Goal: Transaction & Acquisition: Purchase product/service

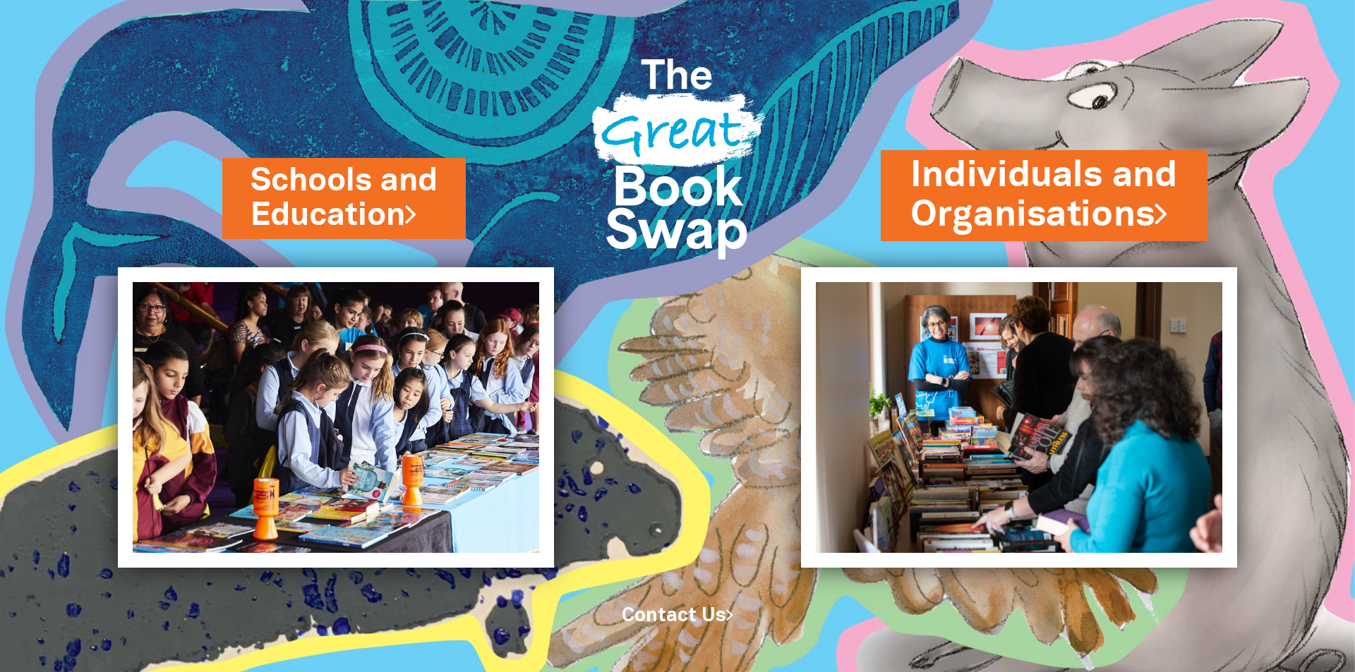
click at [1089, 202] on link "Individuals and Organisations" at bounding box center [1043, 195] width 267 height 89
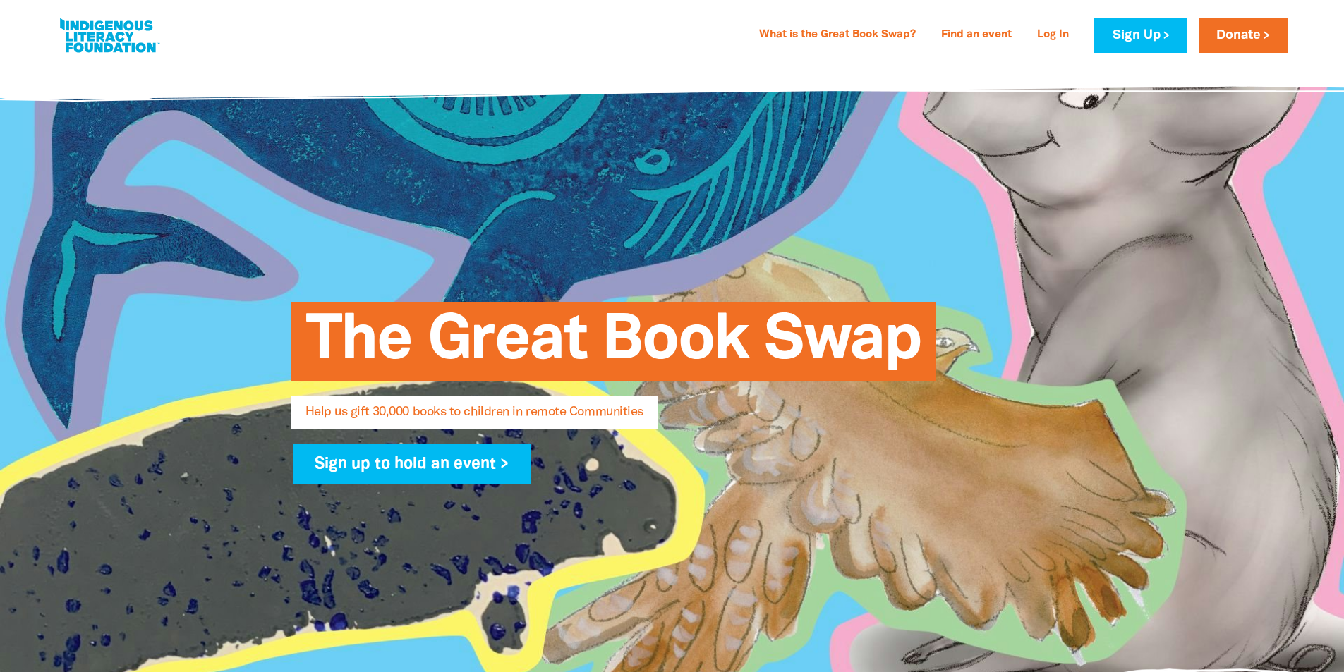
select select "AU"
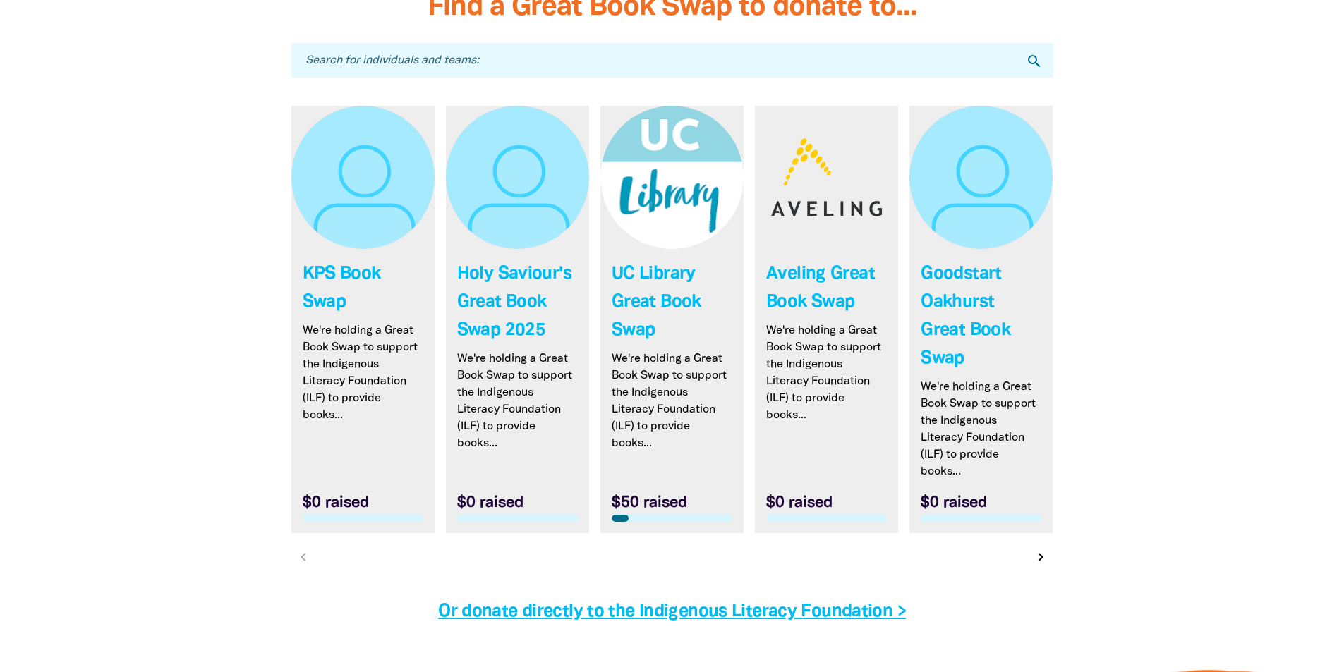
scroll to position [4162, 0]
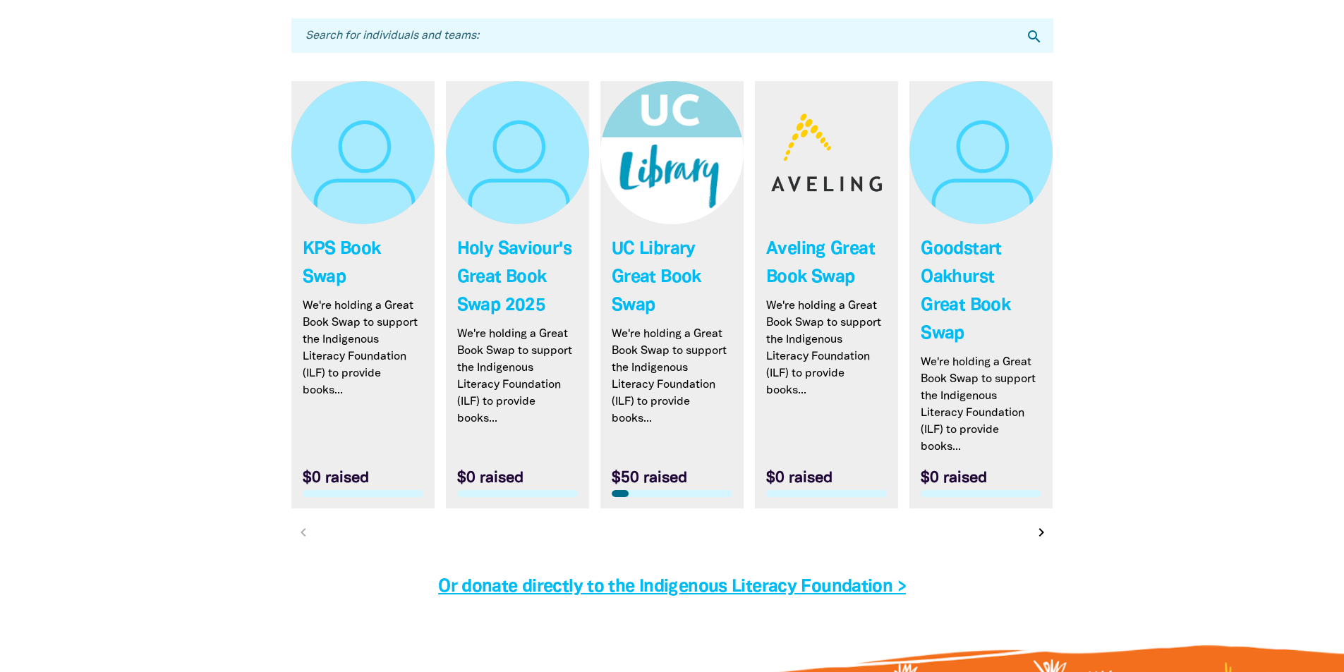
click at [1038, 541] on icon "chevron_right" at bounding box center [1041, 532] width 17 height 17
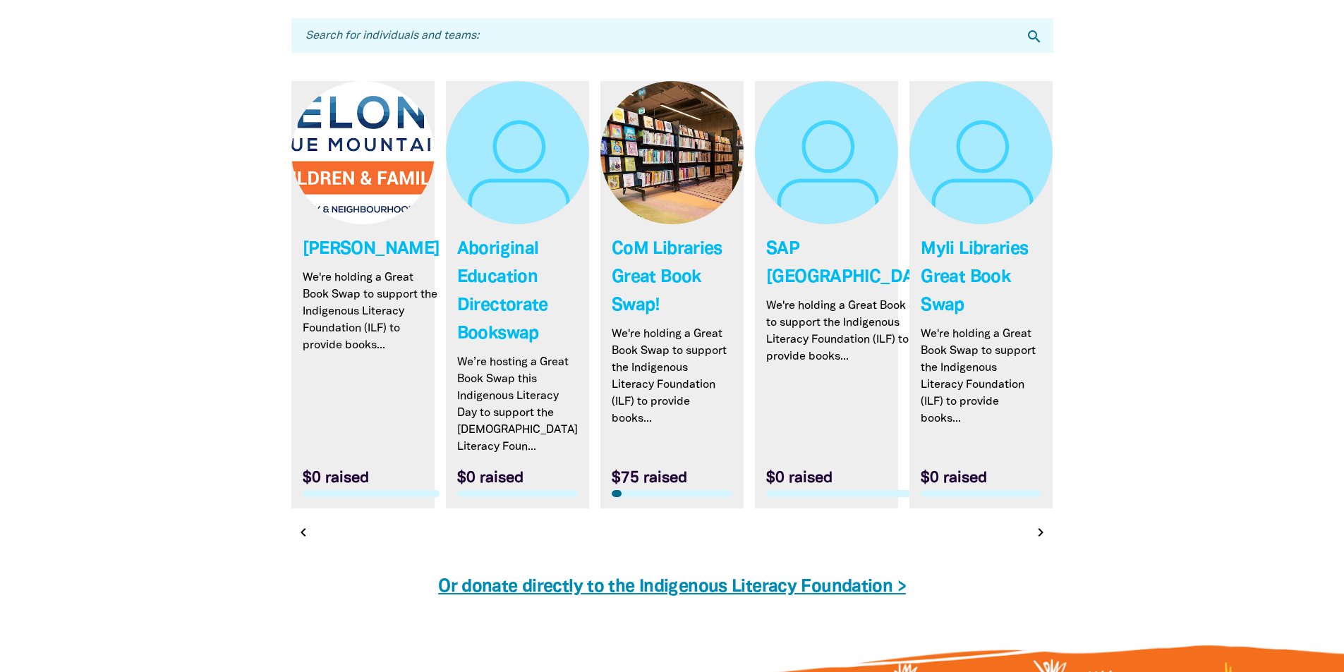
click at [738, 587] on link "Or donate directly to the Indigenous Literacy Foundation >" at bounding box center [672, 587] width 468 height 16
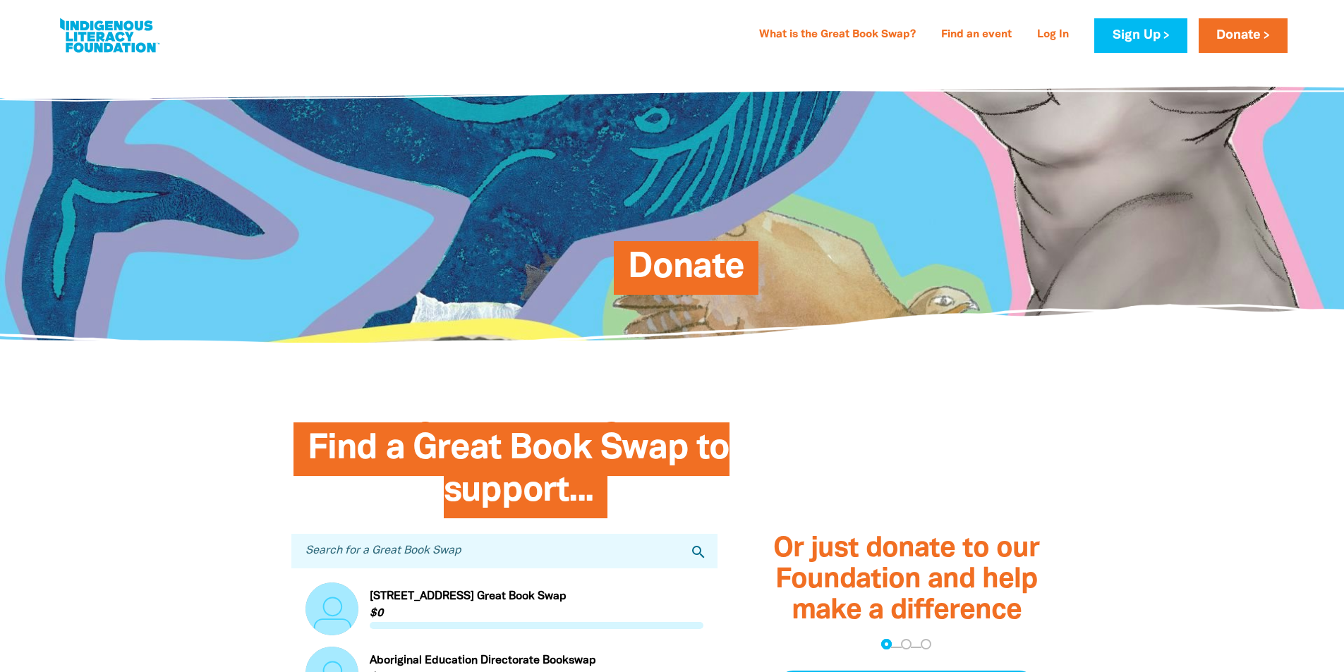
click at [85, 23] on link at bounding box center [109, 35] width 106 height 43
select select "AU"
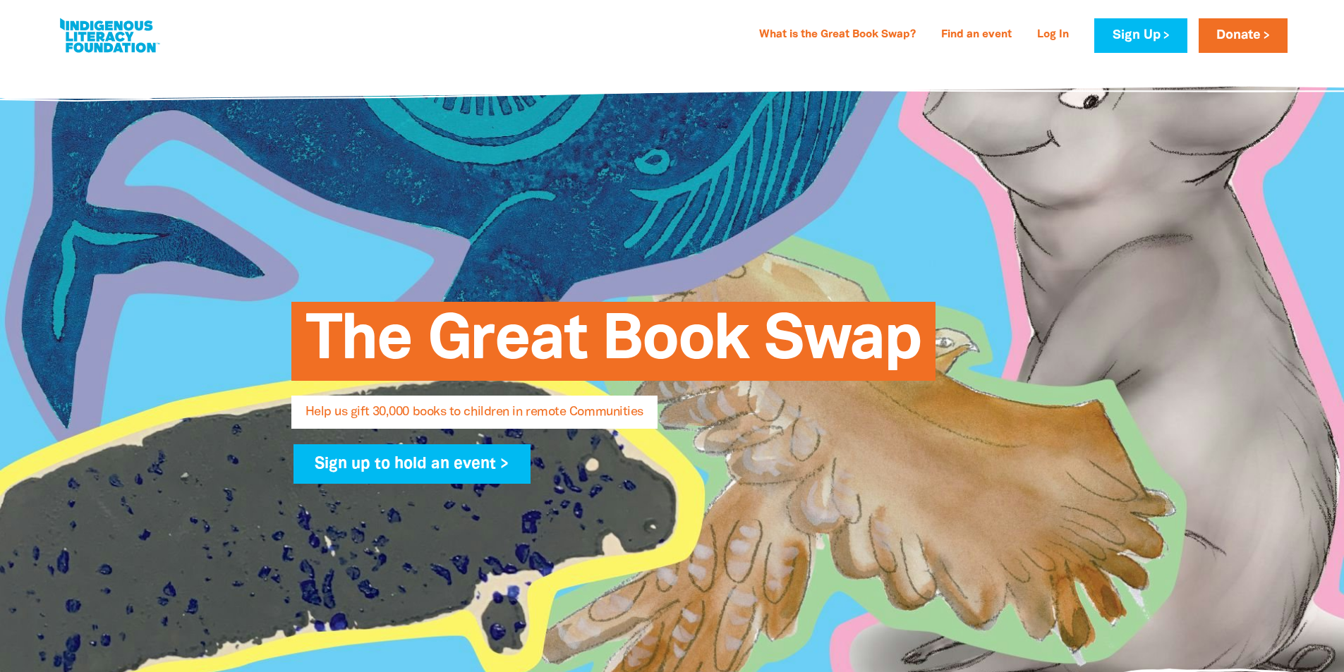
scroll to position [4185, 0]
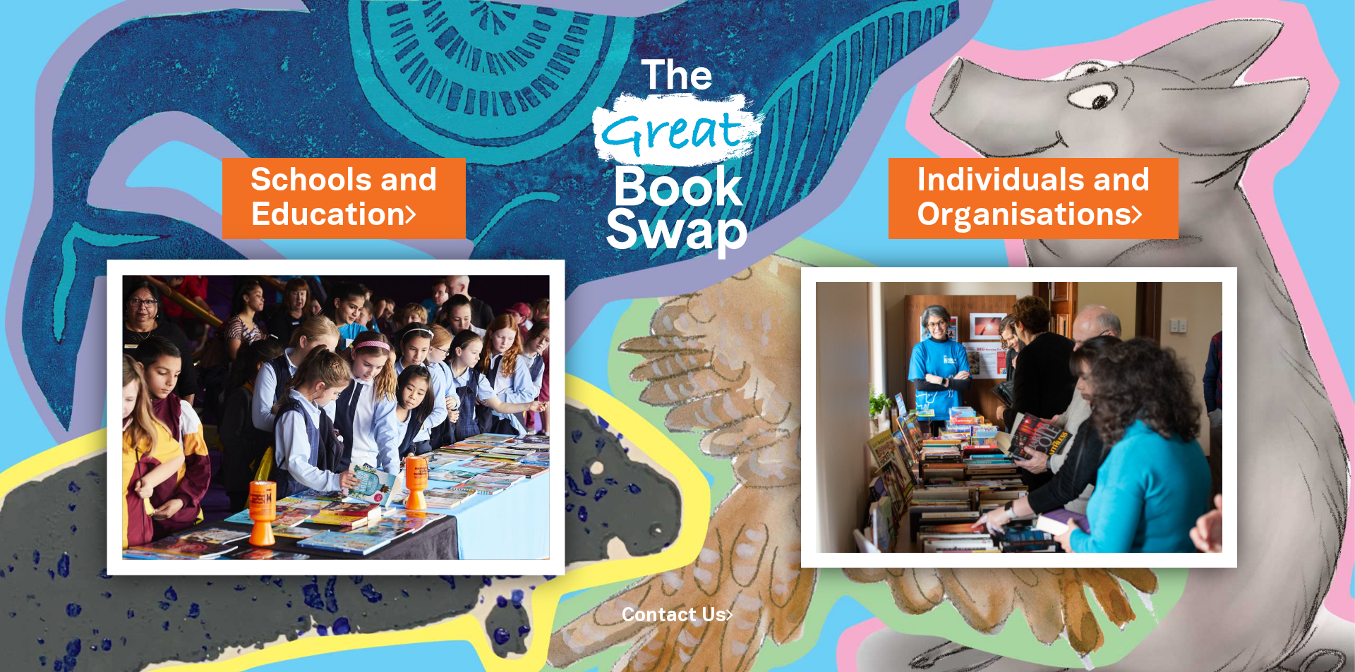
click at [360, 437] on img at bounding box center [336, 417] width 458 height 315
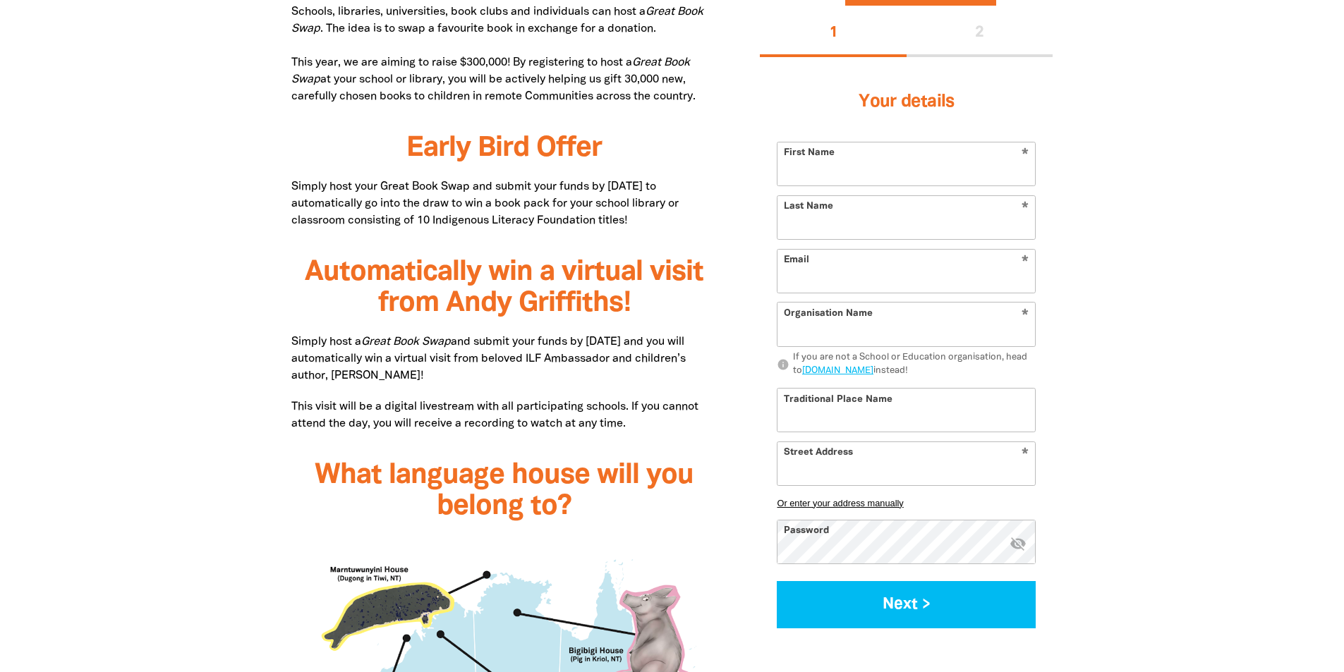
scroll to position [1058, 0]
